Goal: Task Accomplishment & Management: Complete application form

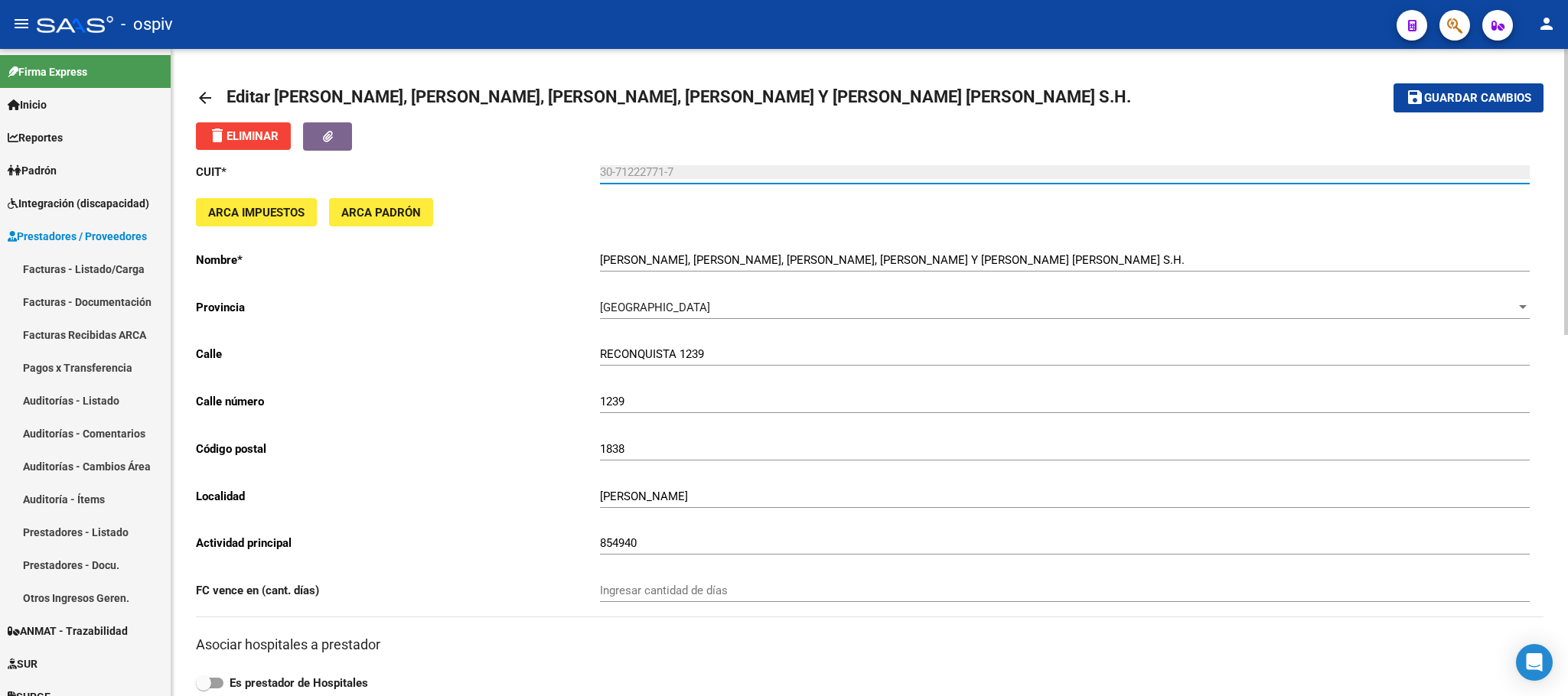
drag, startPoint x: 677, startPoint y: 168, endPoint x: 597, endPoint y: 165, distance: 80.1
click at [597, 165] on app-form-text-field "CUIT * 30-71222771-7 Ingresar cuit" at bounding box center [863, 171] width 1334 height 13
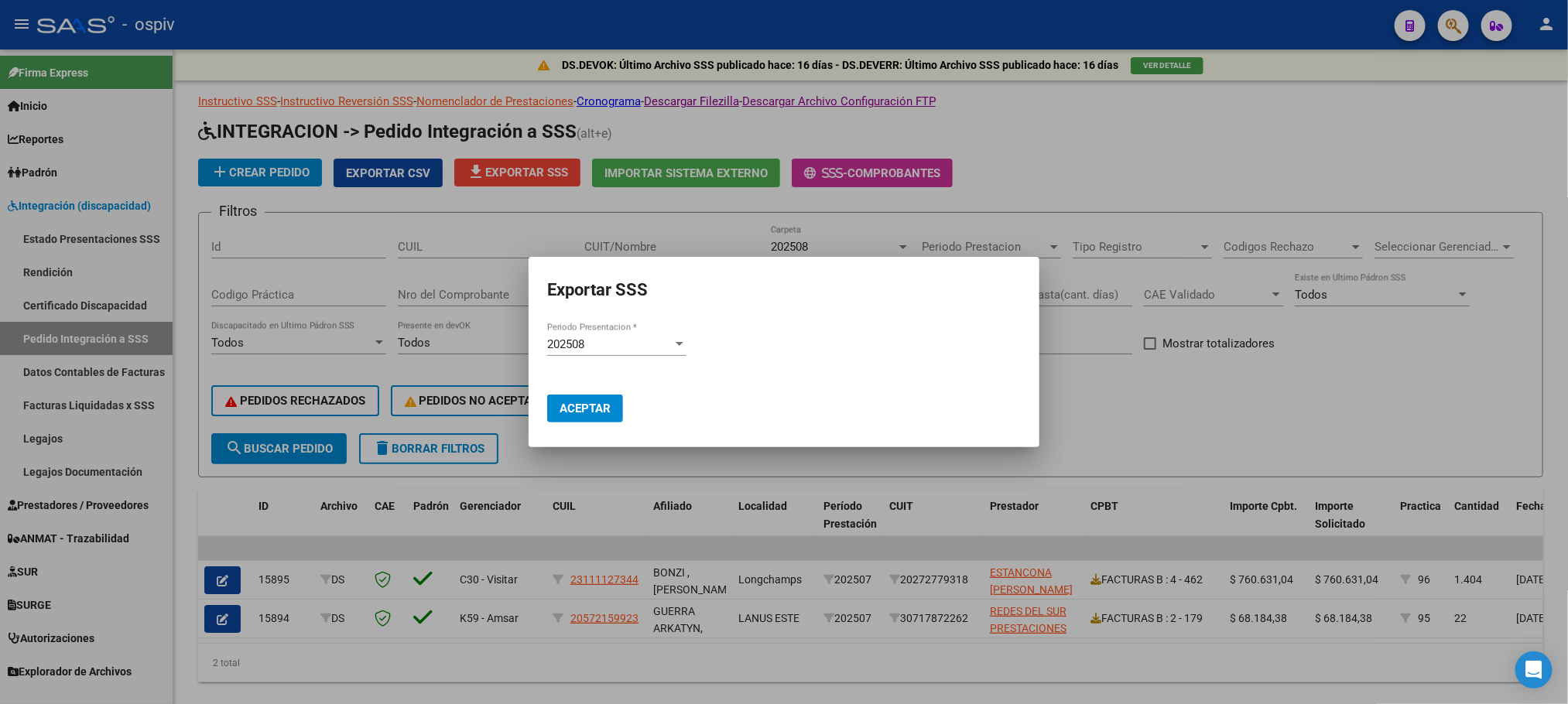
click at [440, 37] on div at bounding box center [784, 352] width 1568 height 704
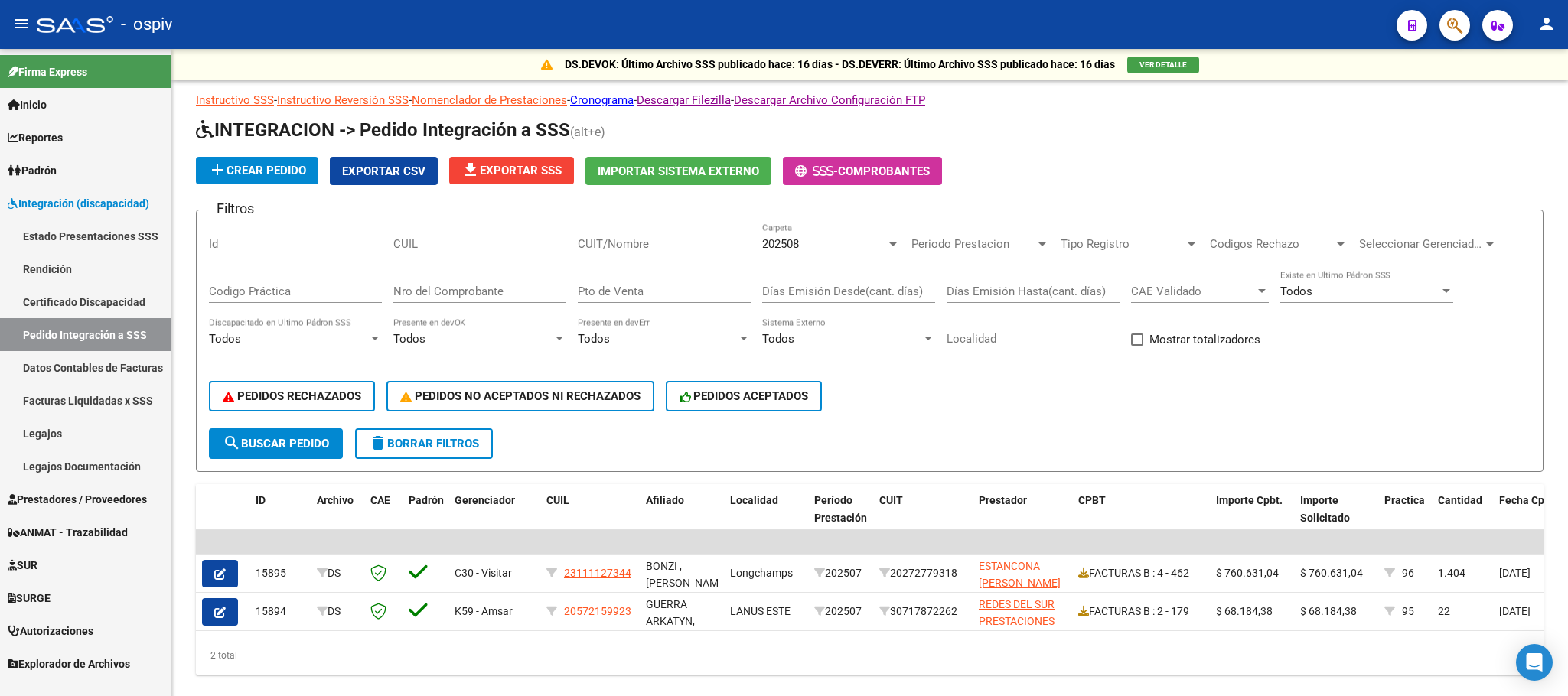
click at [39, 437] on link "Legajos" at bounding box center [85, 433] width 171 height 33
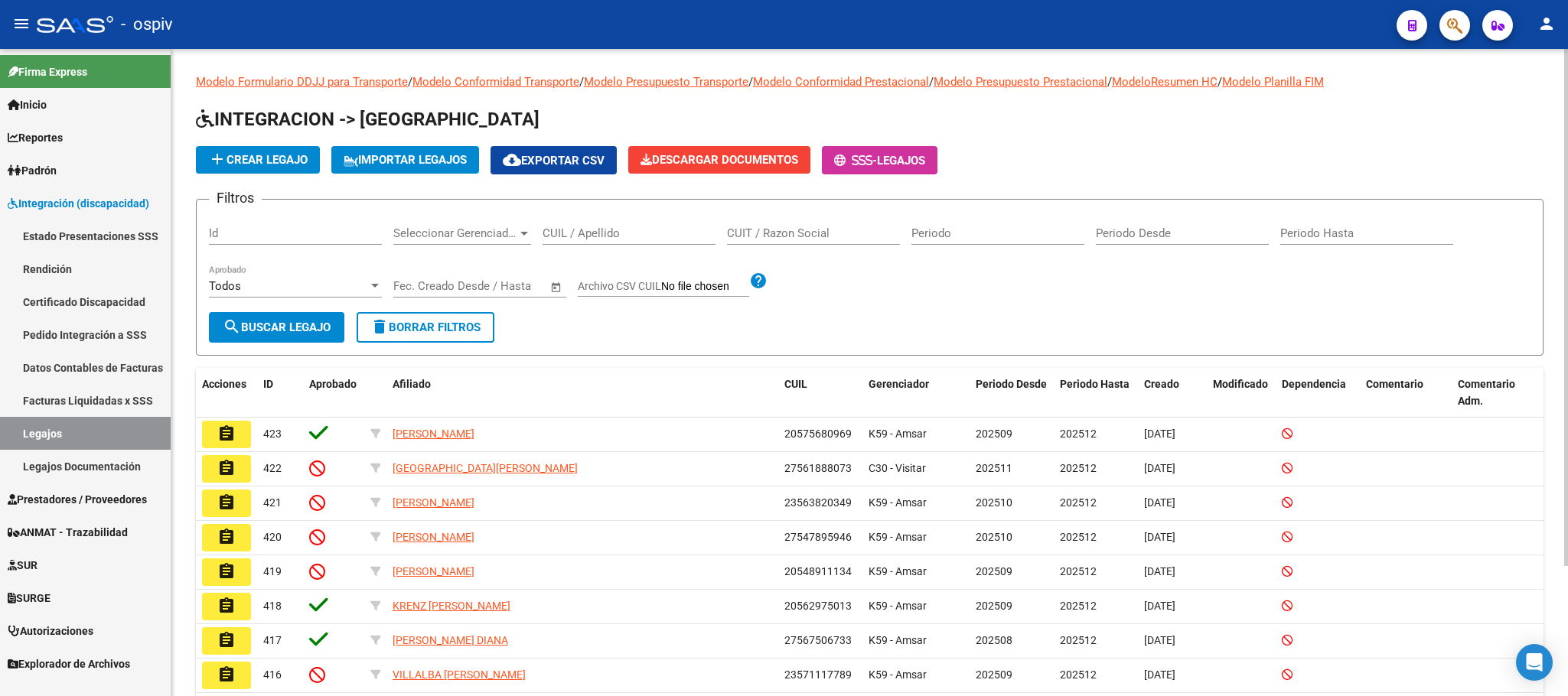
click at [597, 239] on input "CUIL / Apellido" at bounding box center [629, 233] width 173 height 13
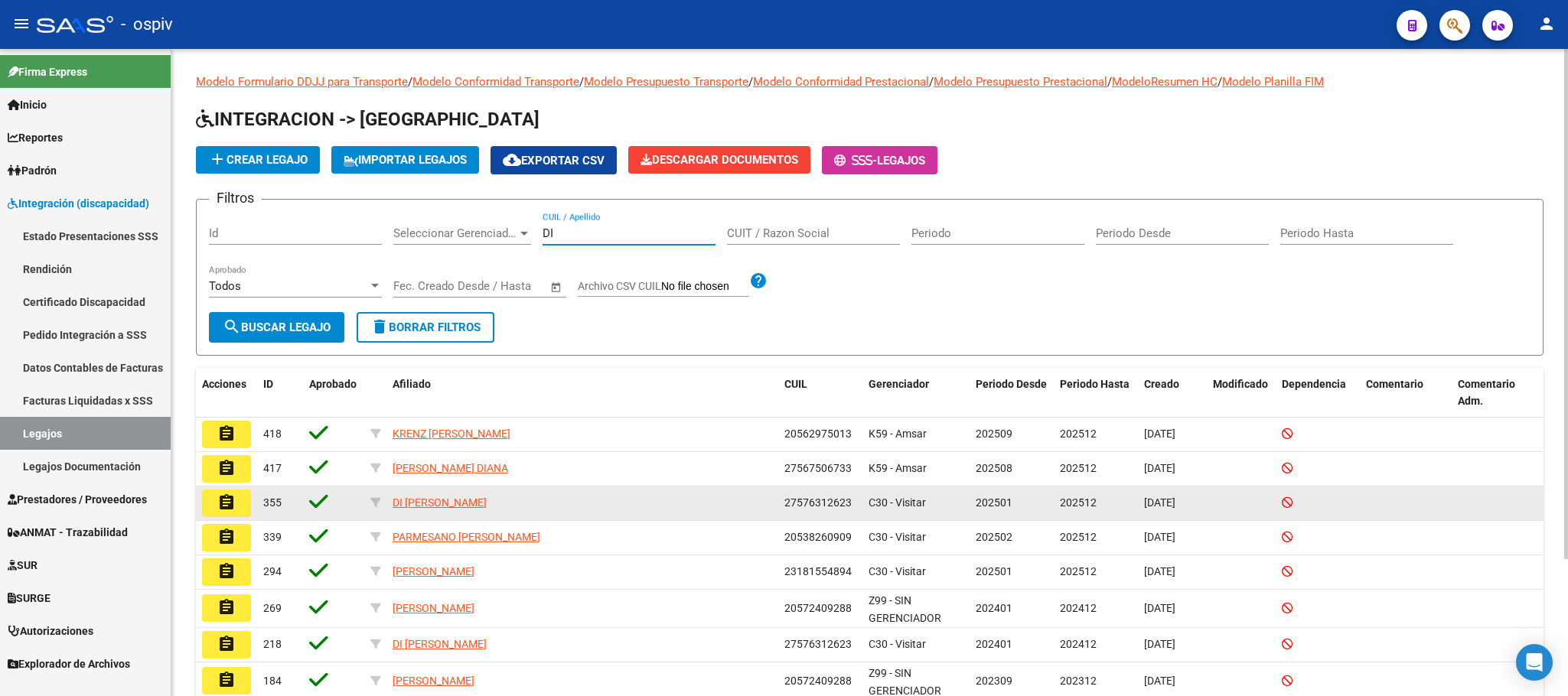
type input "DI"
click at [230, 499] on mat-icon "assignment" at bounding box center [226, 502] width 18 height 18
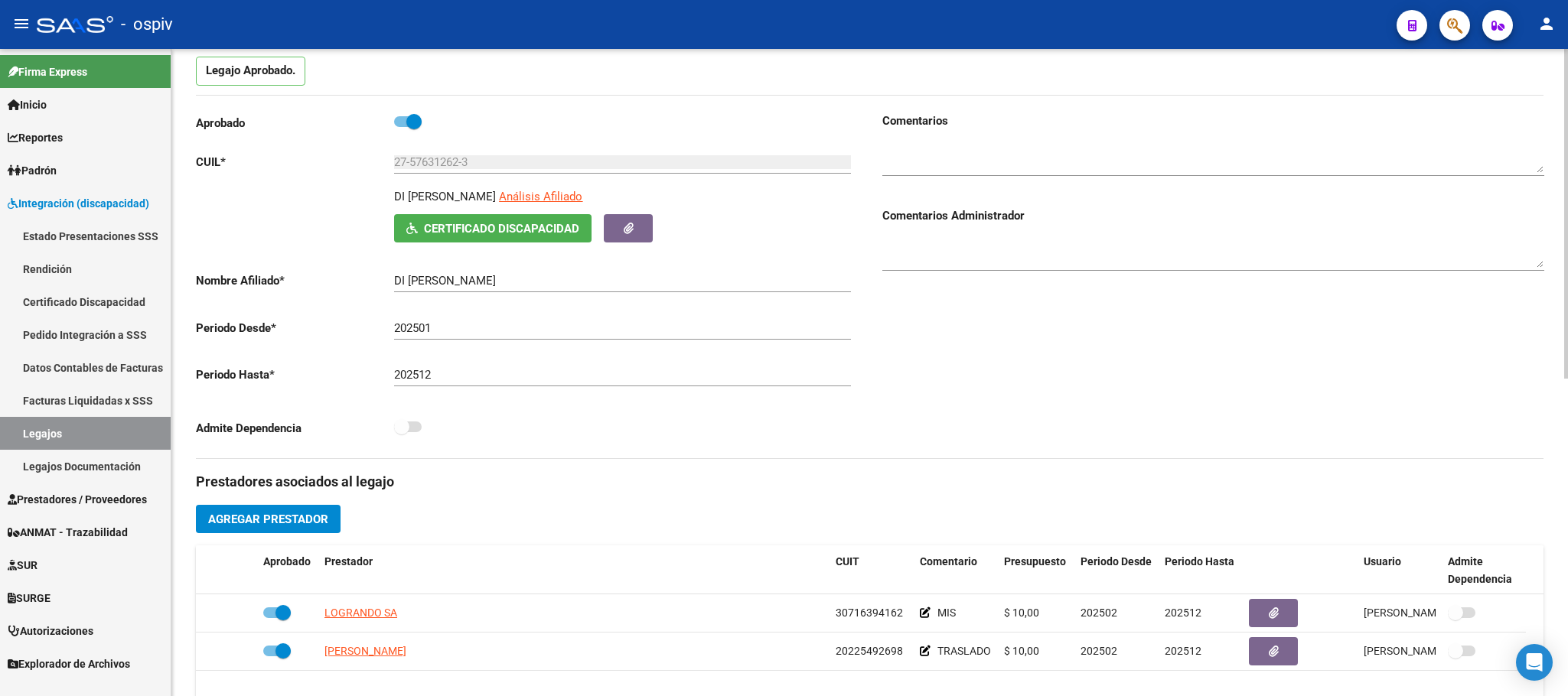
scroll to position [191, 0]
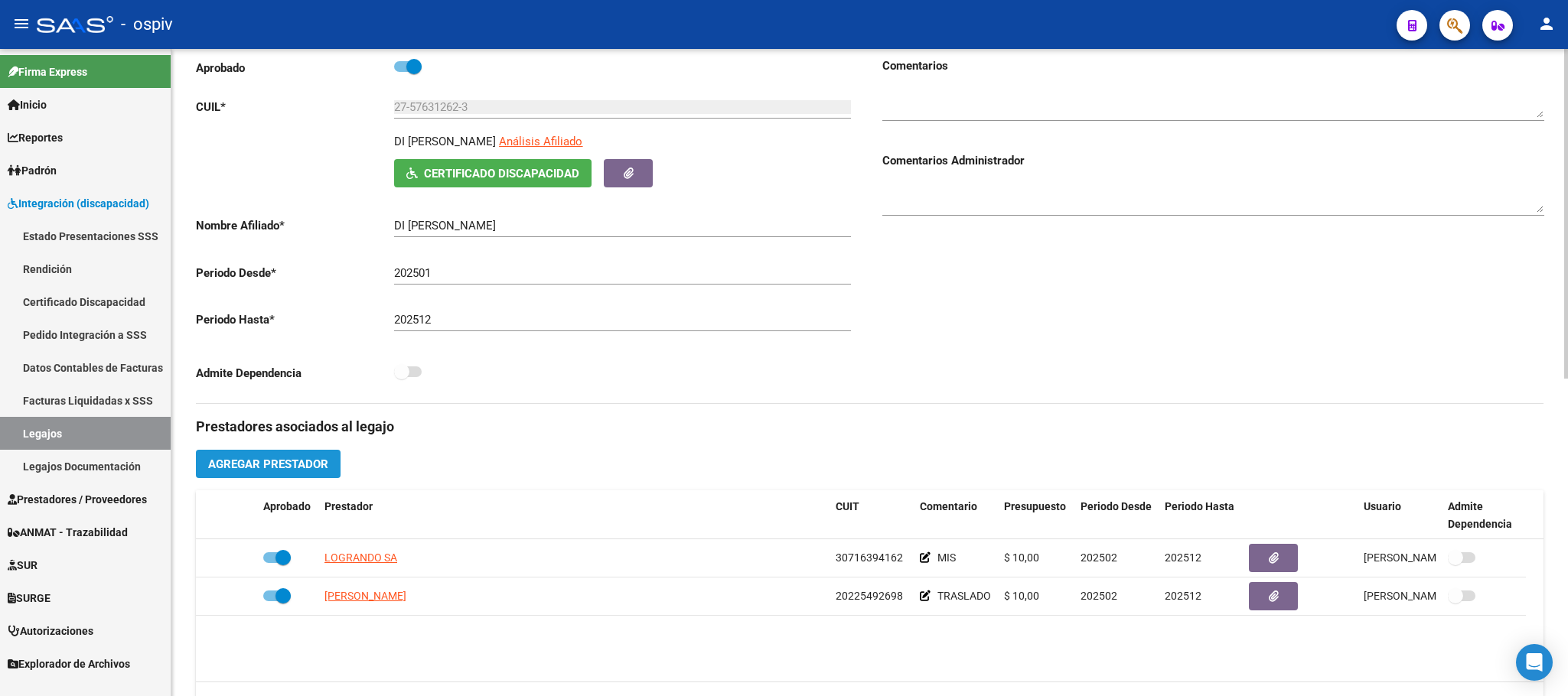
click at [276, 469] on span "Agregar Prestador" at bounding box center [267, 464] width 120 height 13
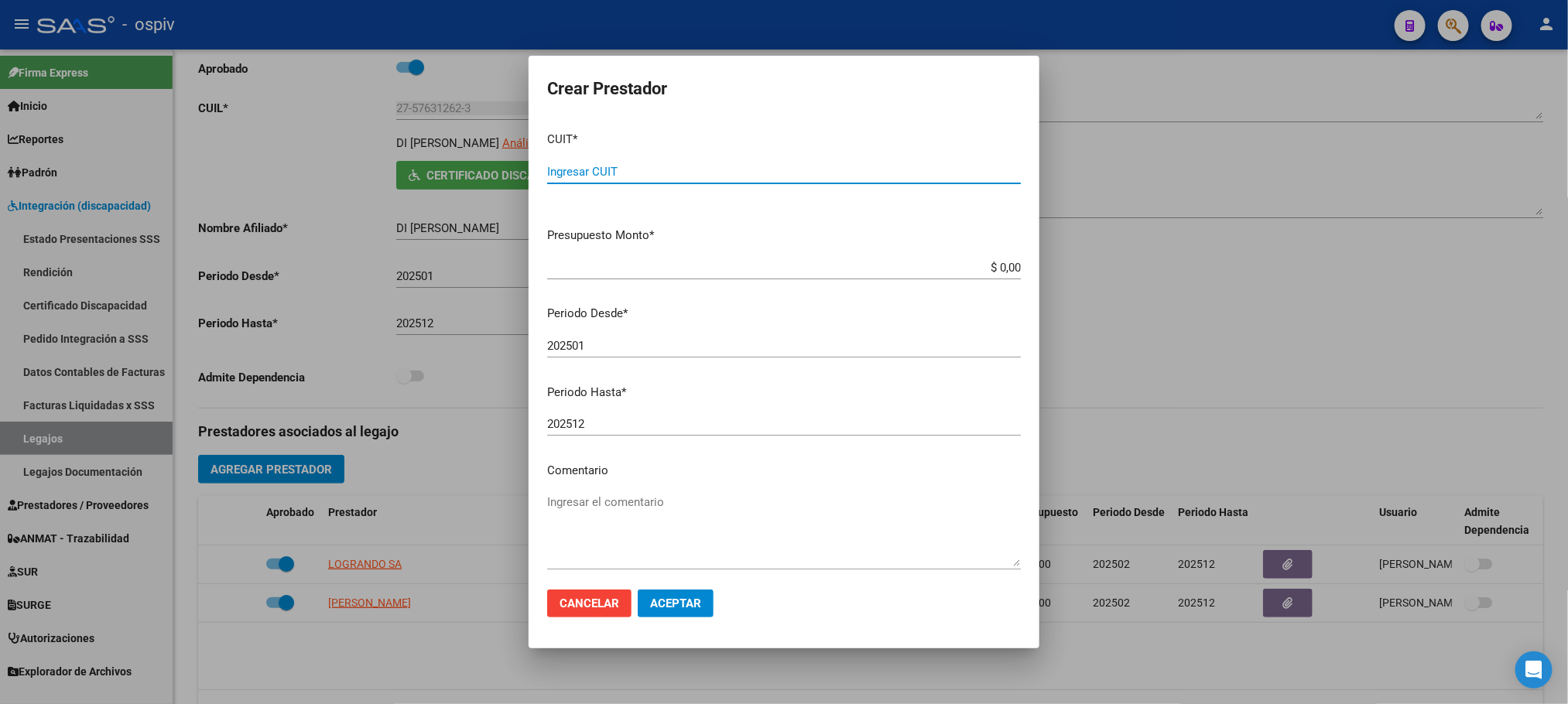
click at [664, 170] on input "Ingresar CUIT" at bounding box center [784, 172] width 474 height 14
type input "30-71222771-7"
click at [675, 608] on span "Aceptar" at bounding box center [676, 603] width 51 height 14
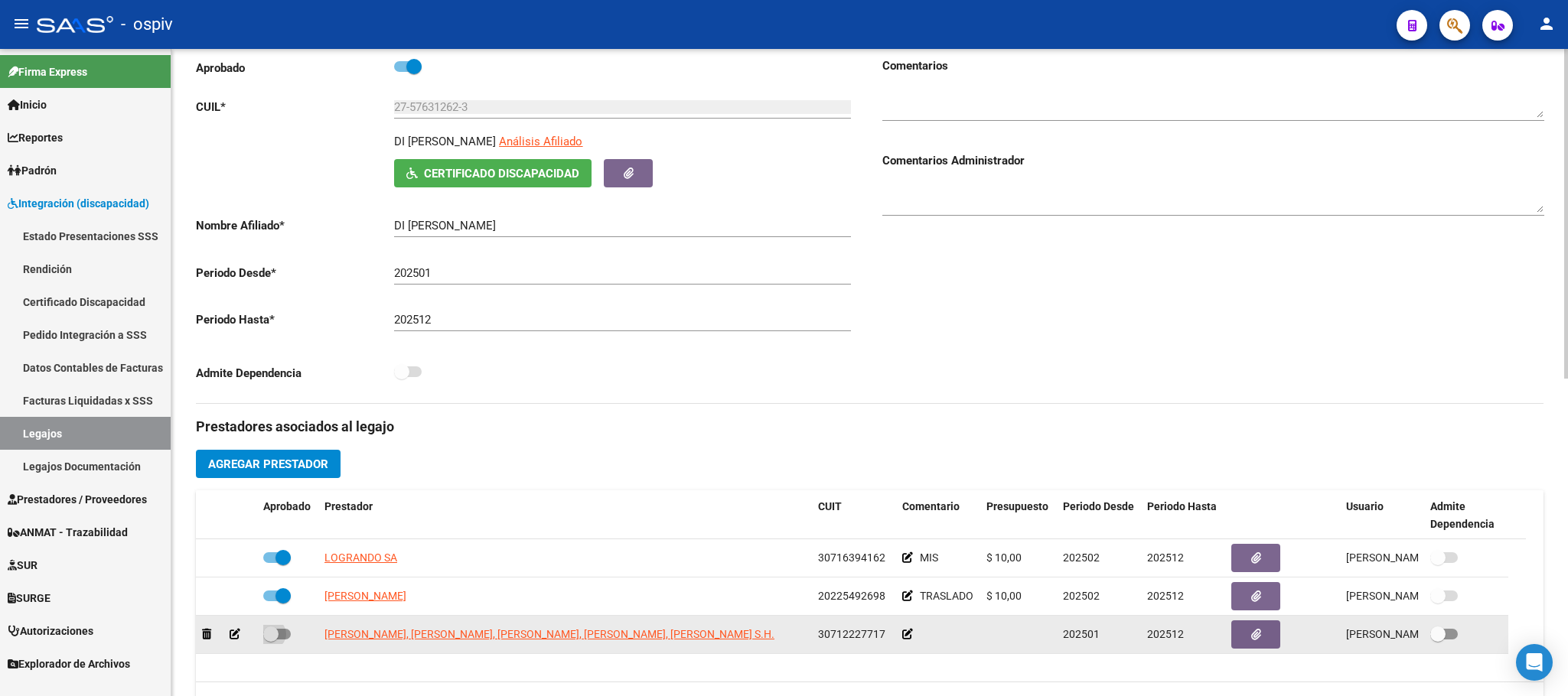
click at [286, 639] on span at bounding box center [277, 634] width 28 height 11
click at [271, 640] on input "checkbox" at bounding box center [270, 640] width 1 height 1
checkbox input "true"
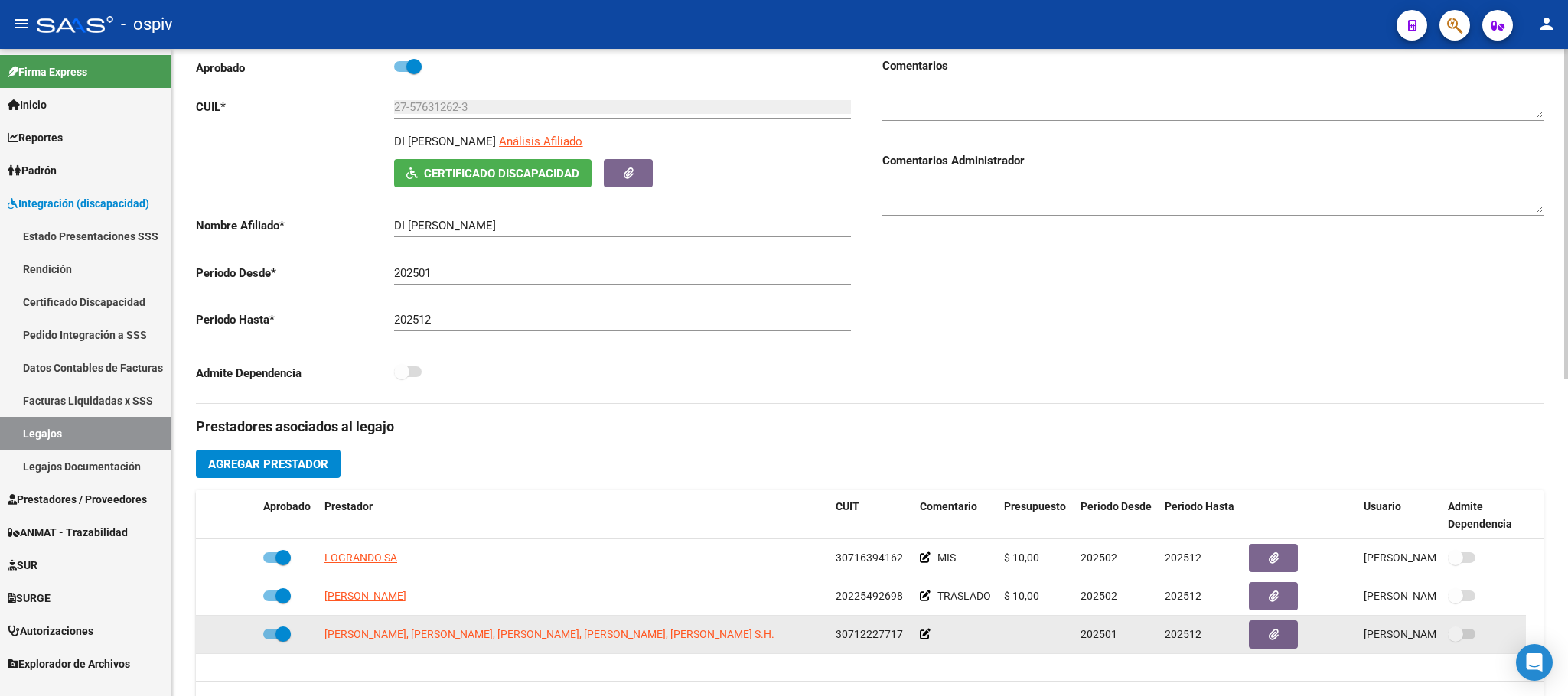
click at [988, 634] on div at bounding box center [956, 634] width 72 height 17
click at [944, 632] on div at bounding box center [956, 634] width 72 height 17
click at [928, 640] on icon at bounding box center [926, 634] width 11 height 11
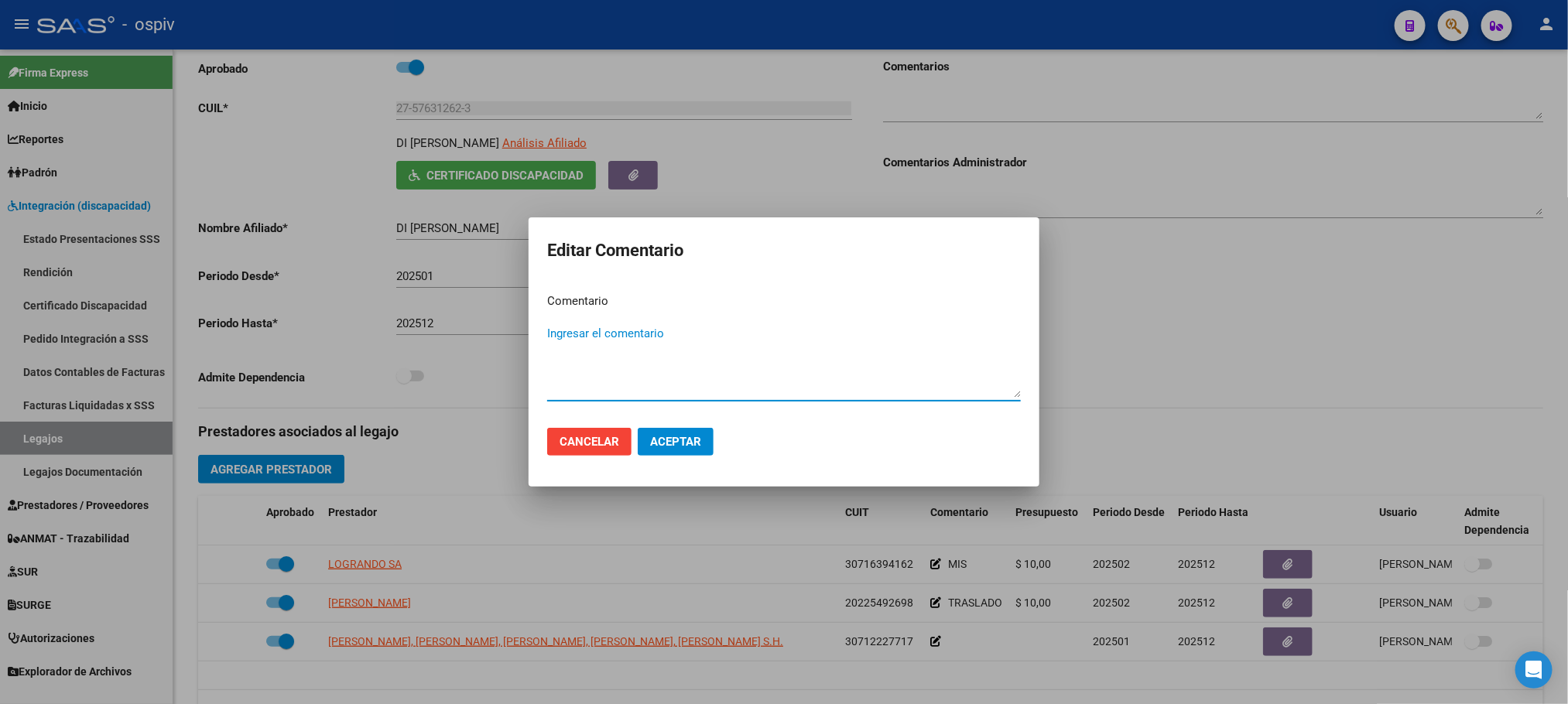
click at [739, 390] on textarea "Ingresar el comentario" at bounding box center [784, 361] width 474 height 73
type textarea "ESCUELA ESPECIAL"
click at [674, 444] on span "Aceptar" at bounding box center [676, 441] width 51 height 14
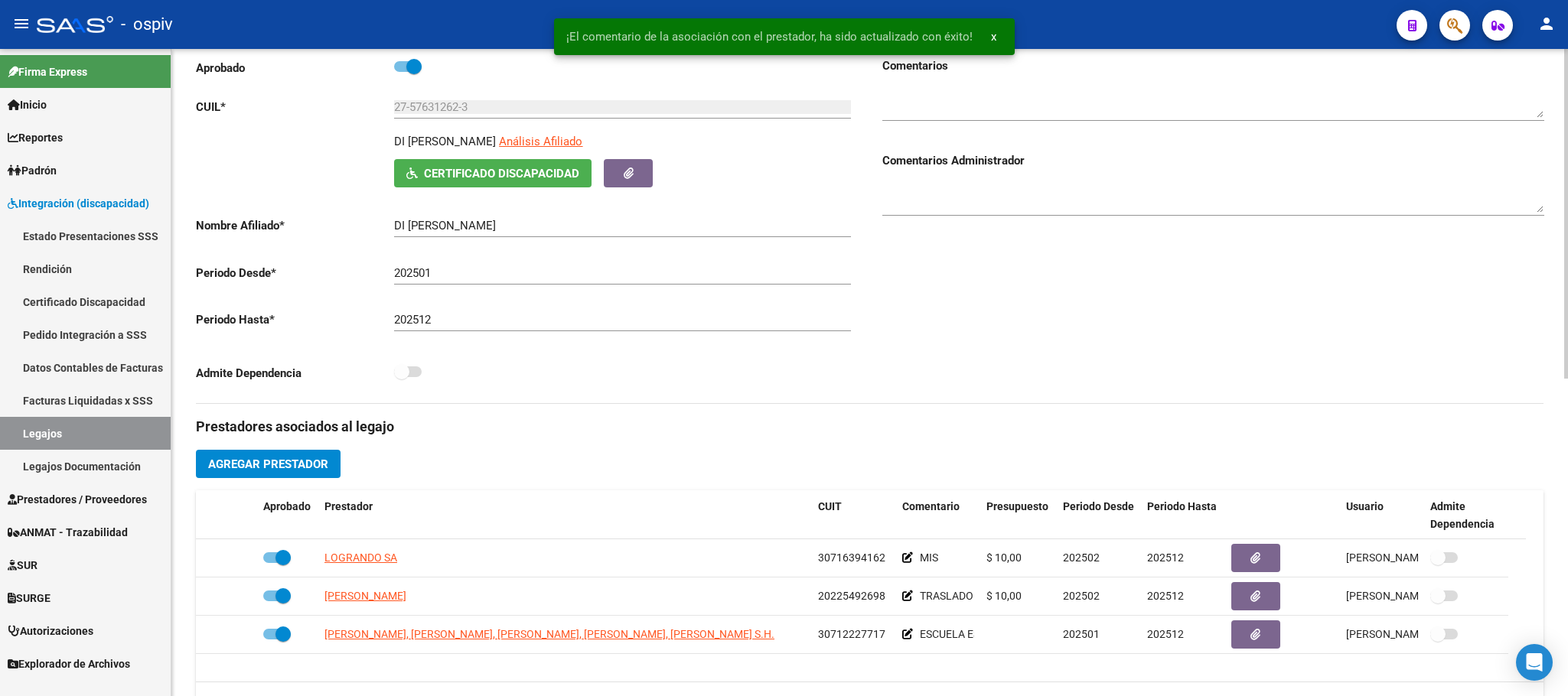
scroll to position [0, 0]
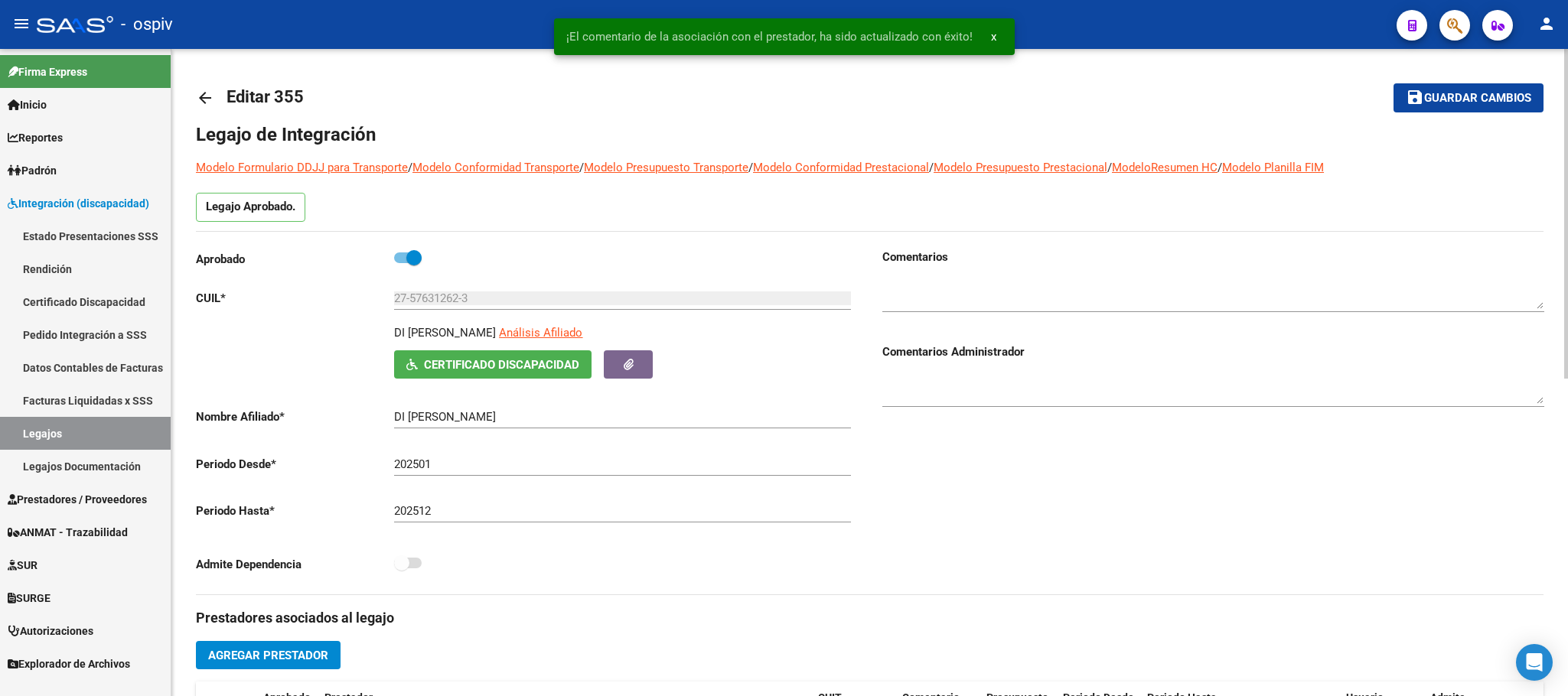
drag, startPoint x: 1473, startPoint y: 101, endPoint x: 1174, endPoint y: 216, distance: 320.4
click at [1473, 99] on span "Guardar cambios" at bounding box center [1478, 98] width 107 height 13
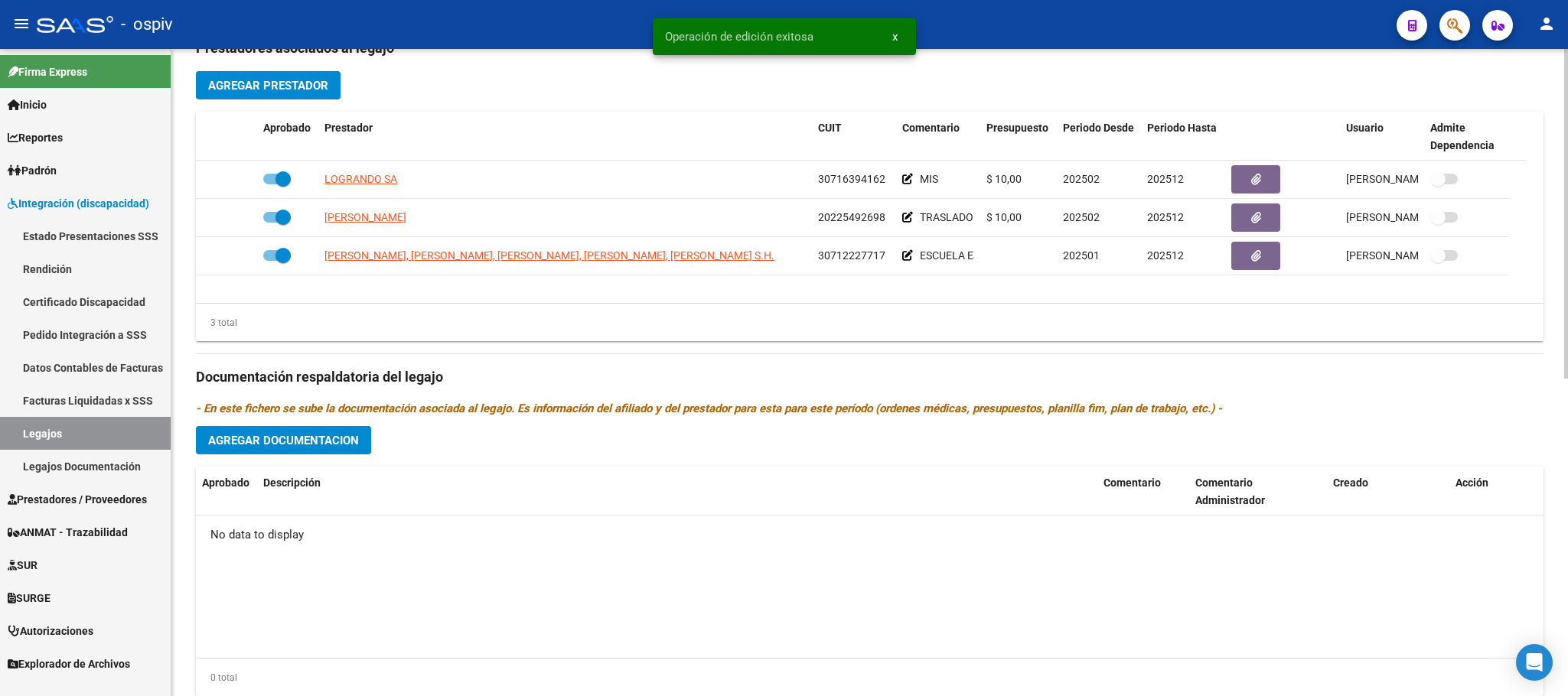
scroll to position [574, 0]
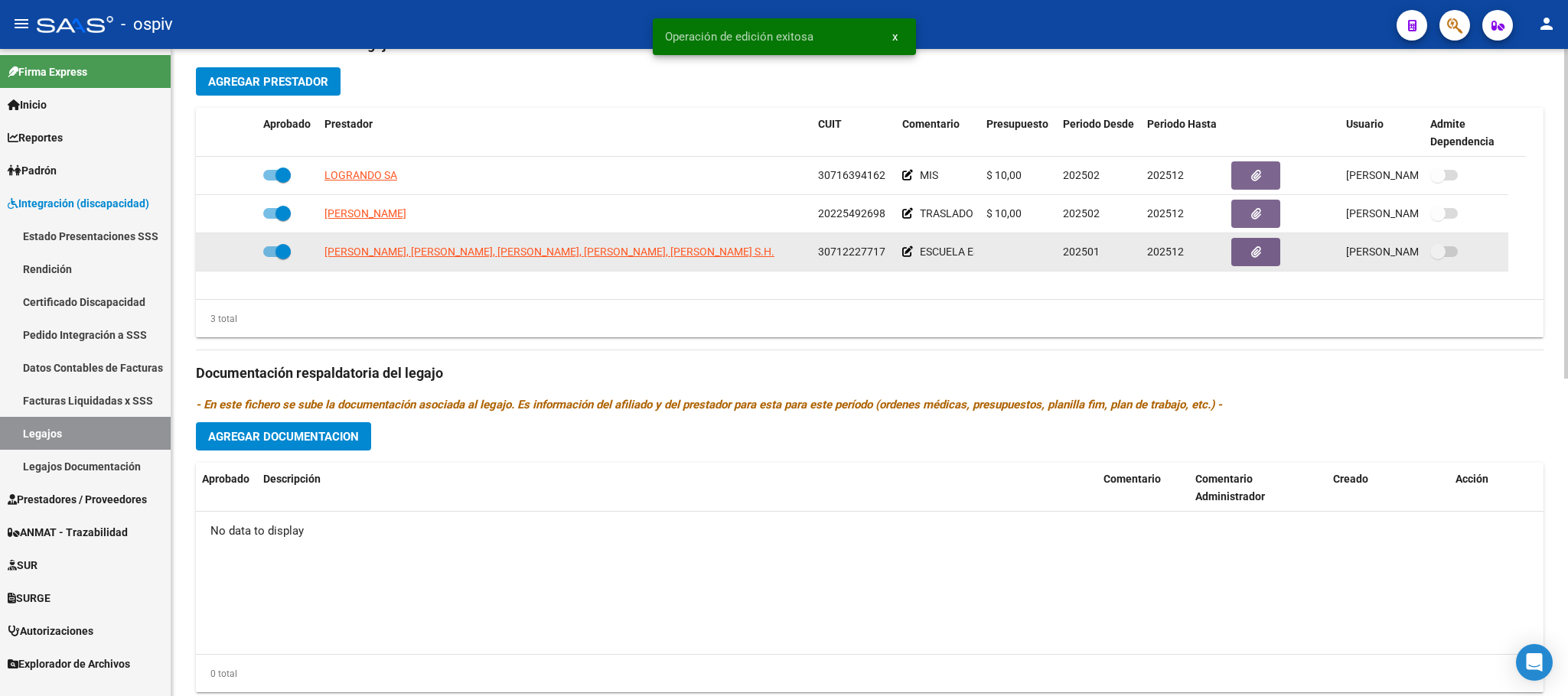
click at [1086, 258] on span "202501" at bounding box center [1081, 251] width 36 height 12
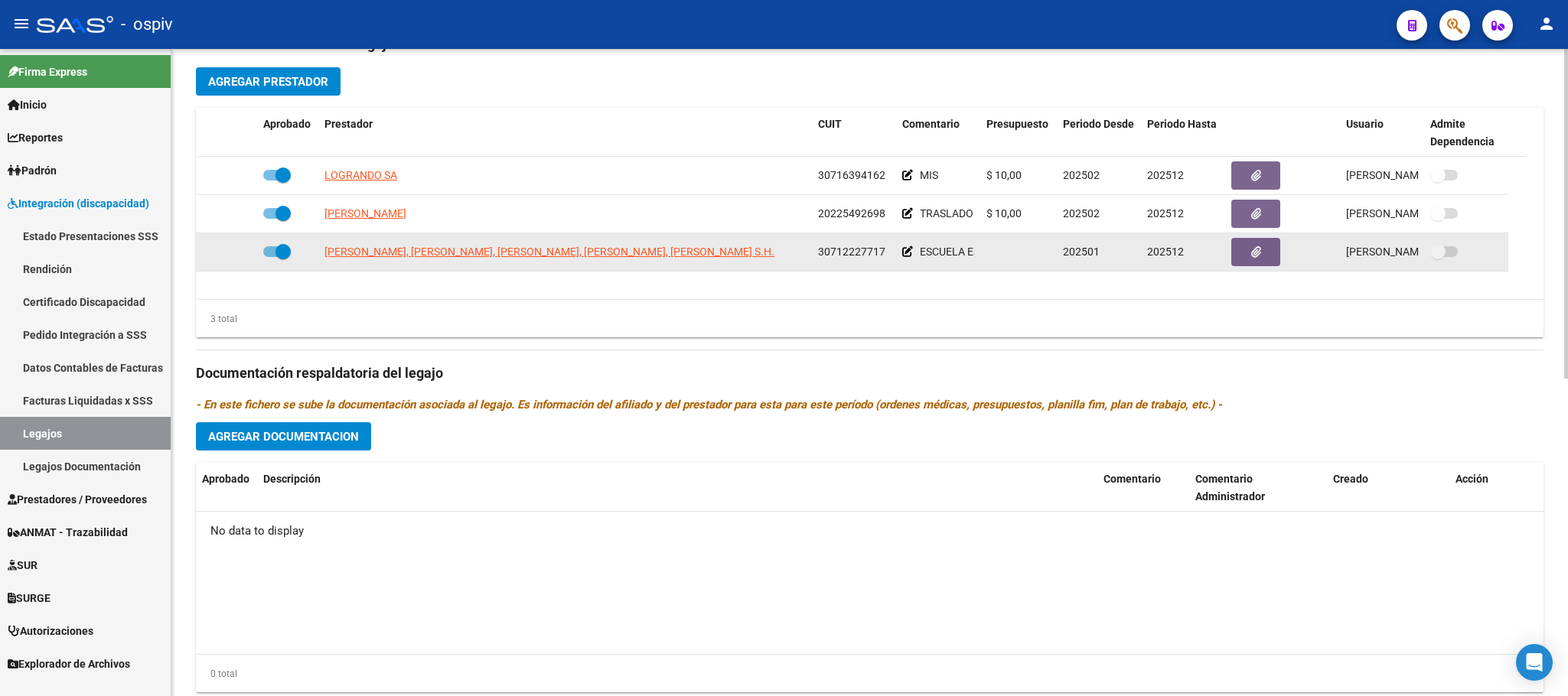
click at [1100, 257] on div "202501" at bounding box center [1098, 252] width 72 height 17
click at [1096, 257] on span "202501" at bounding box center [1081, 251] width 36 height 12
click at [1100, 255] on div "202501" at bounding box center [1098, 252] width 72 height 17
click at [1094, 255] on span "202501" at bounding box center [1081, 251] width 36 height 12
click at [283, 258] on span at bounding box center [282, 251] width 15 height 15
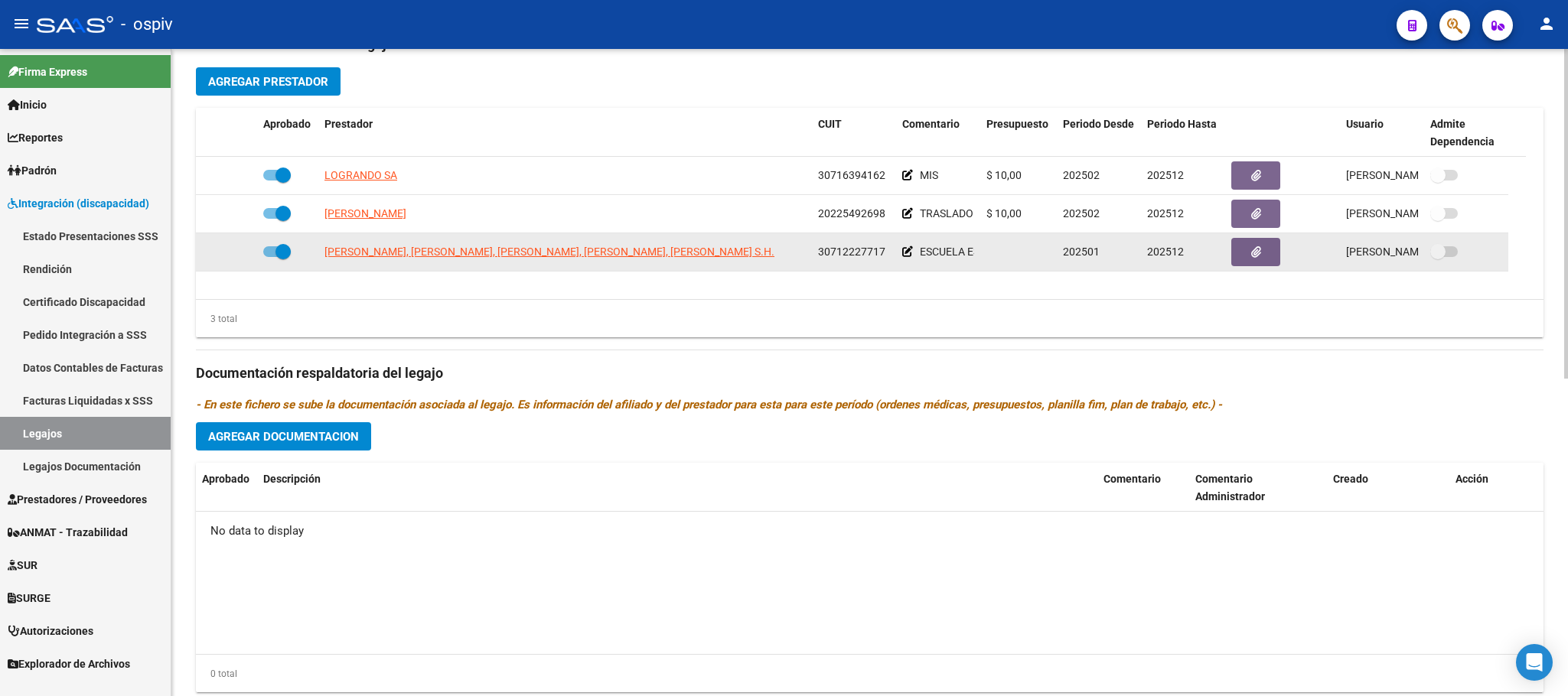
click at [271, 258] on input "checkbox" at bounding box center [270, 257] width 1 height 1
checkbox input "false"
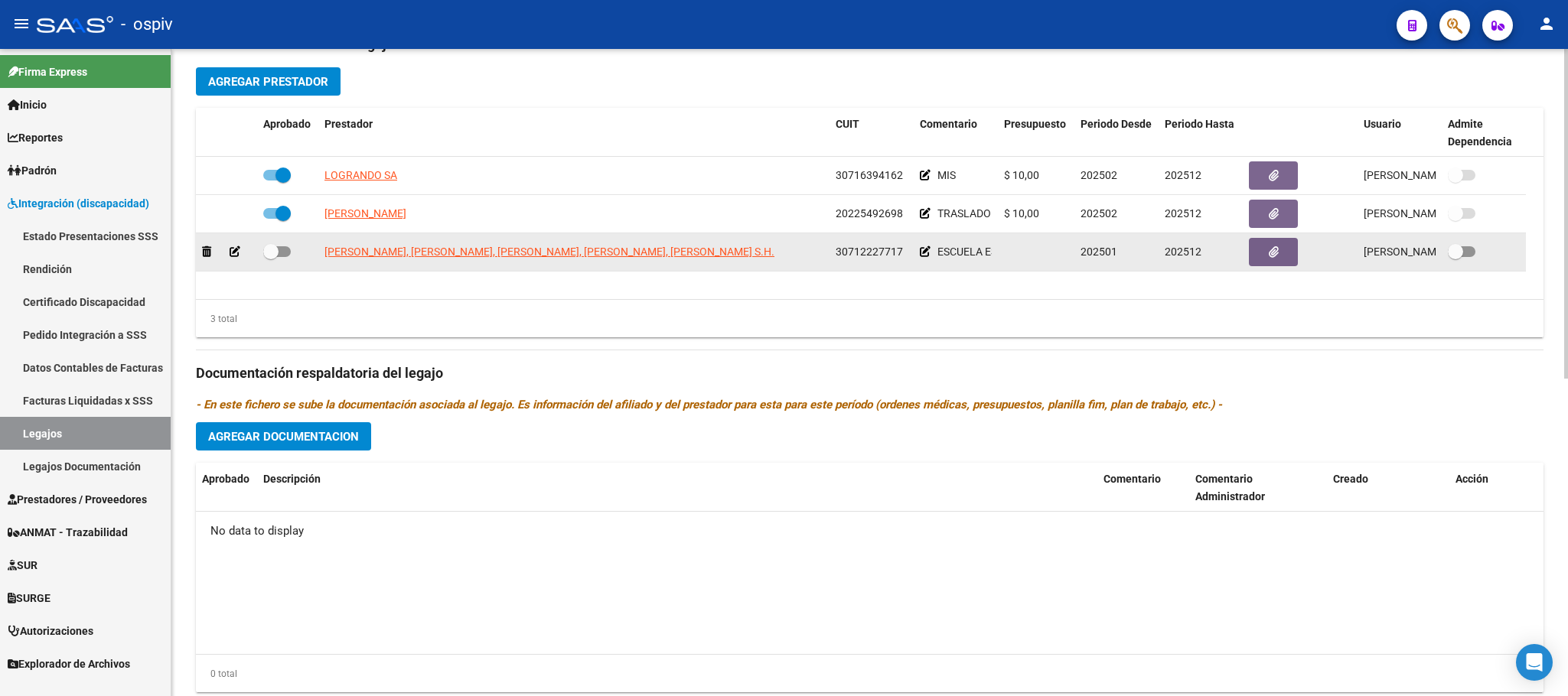
click at [232, 257] on icon at bounding box center [235, 252] width 11 height 11
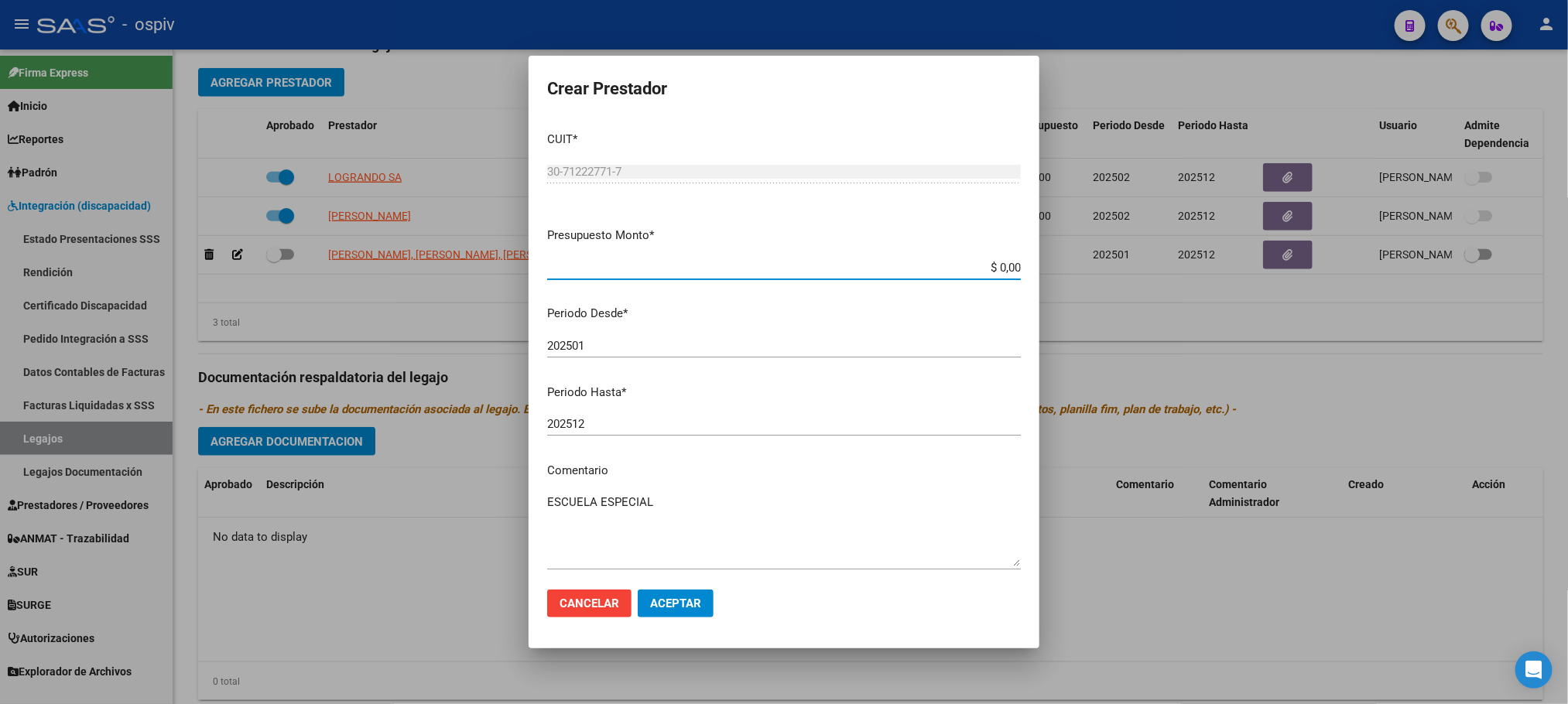
click at [590, 346] on input "202501" at bounding box center [784, 346] width 474 height 14
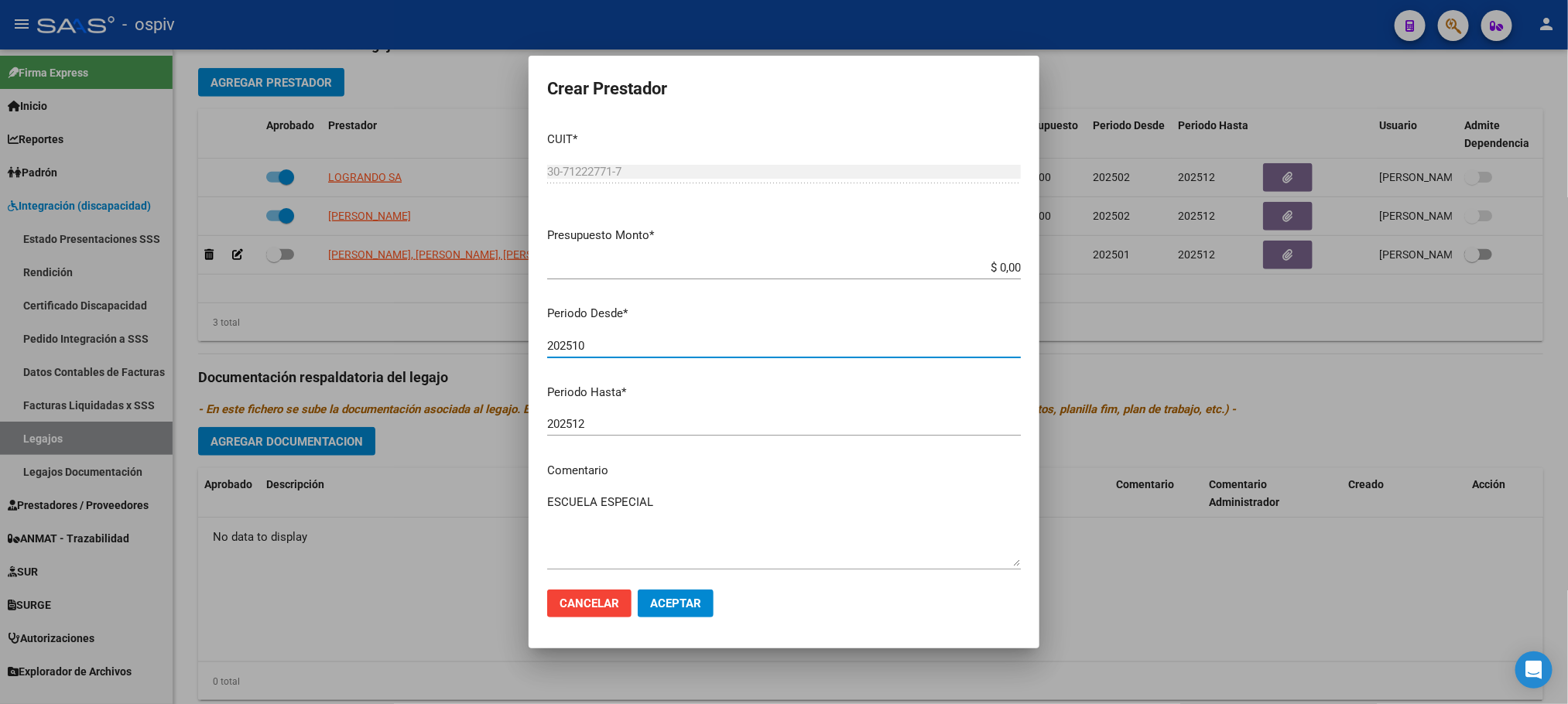
type input "202510"
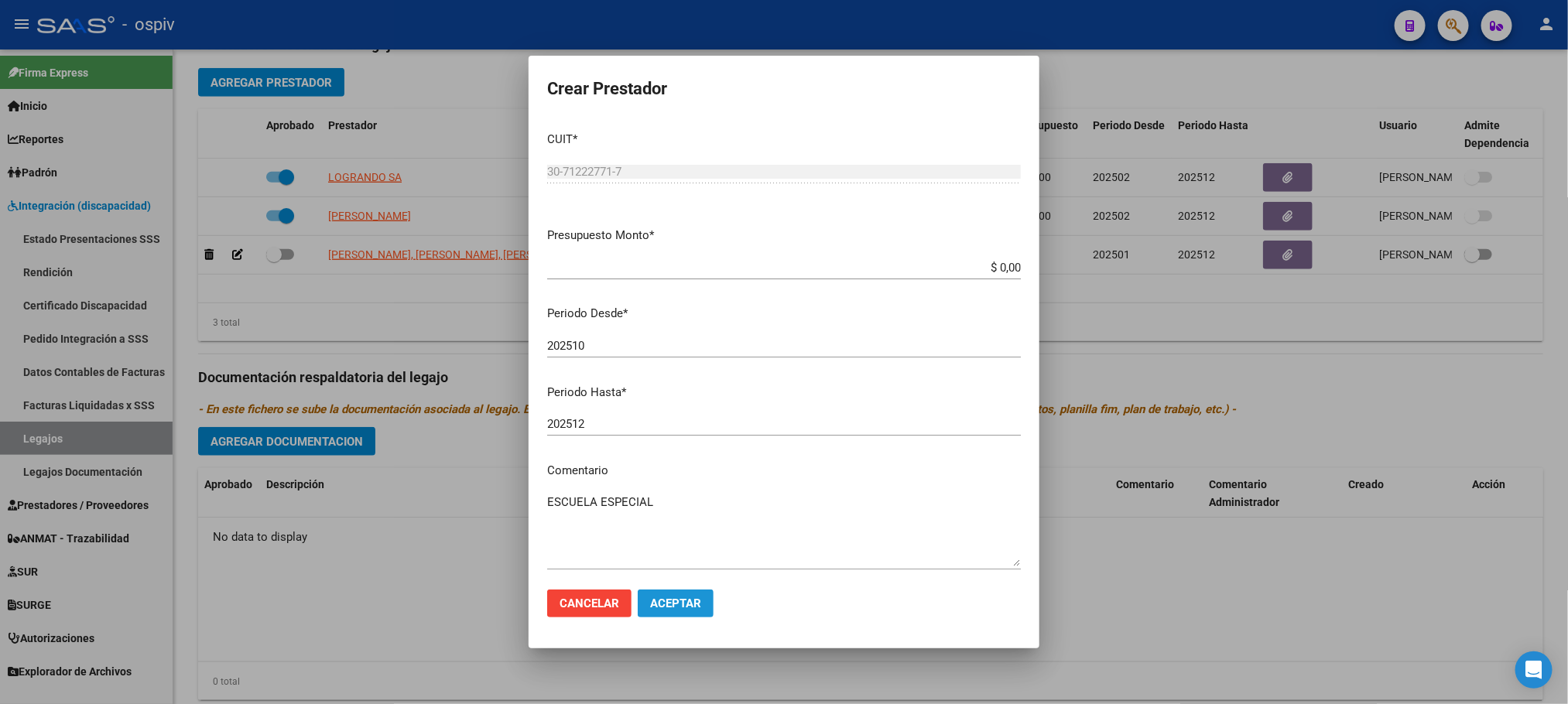
click at [667, 604] on span "Aceptar" at bounding box center [676, 603] width 51 height 14
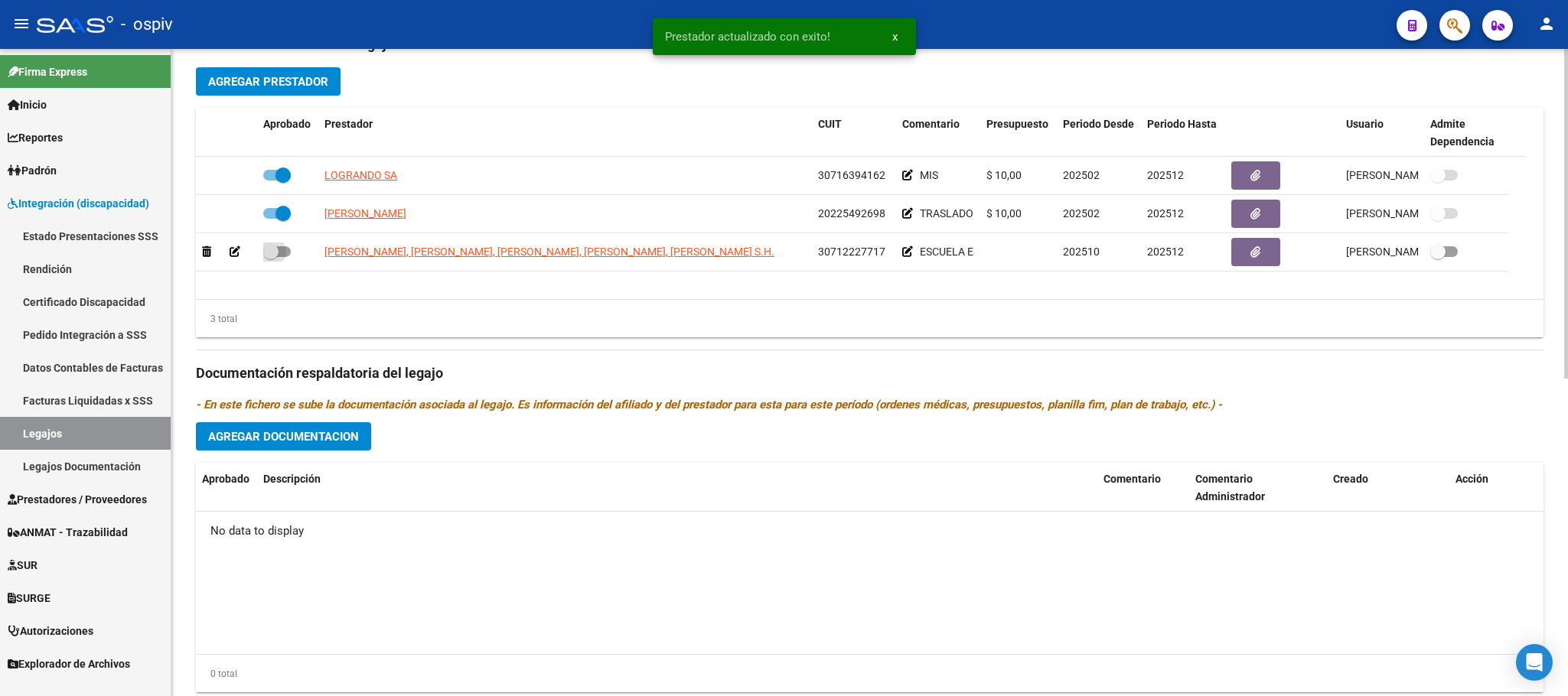
drag, startPoint x: 281, startPoint y: 255, endPoint x: 772, endPoint y: 319, distance: 495.2
click at [292, 267] on datatable-body-cell at bounding box center [287, 251] width 61 height 37
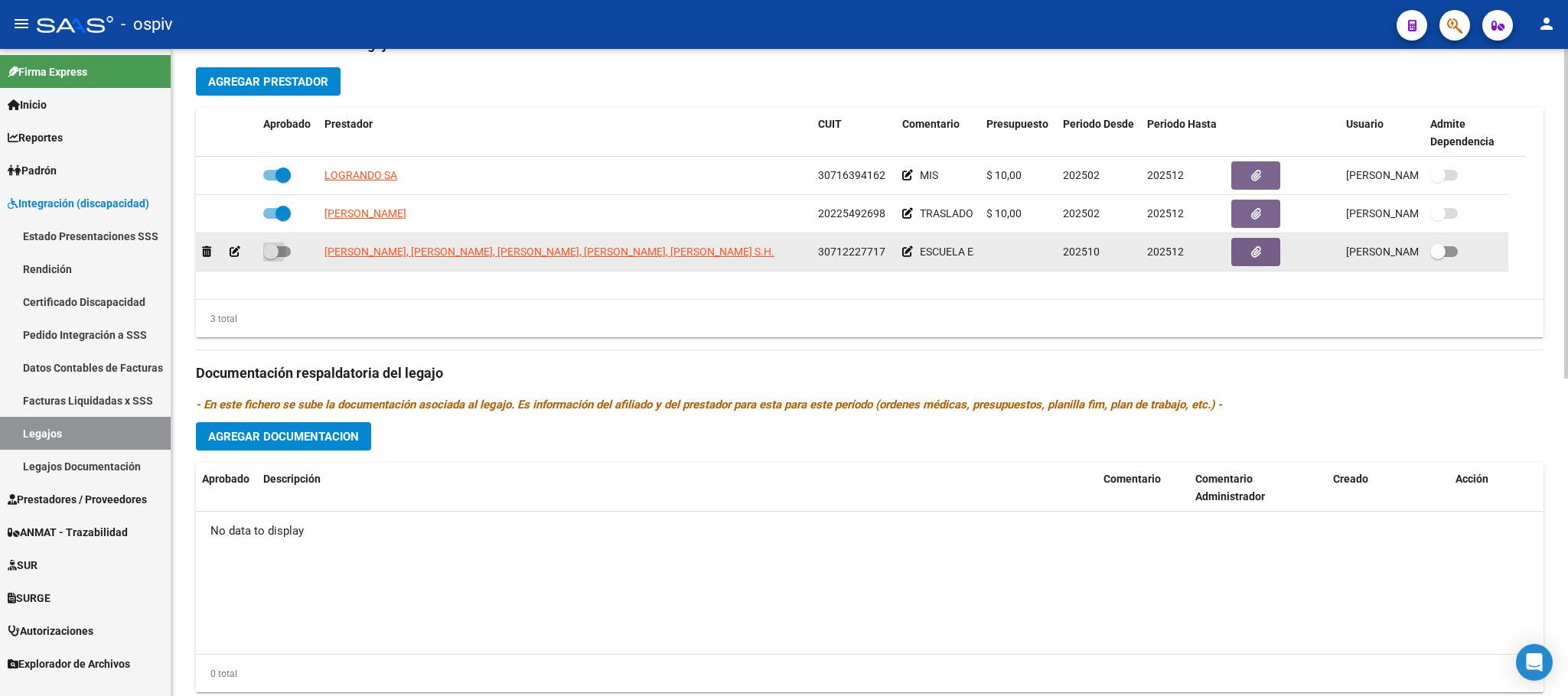
click at [271, 257] on span at bounding box center [270, 251] width 15 height 15
click at [271, 257] on input "checkbox" at bounding box center [270, 257] width 1 height 1
checkbox input "true"
